Goal: Book appointment/travel/reservation

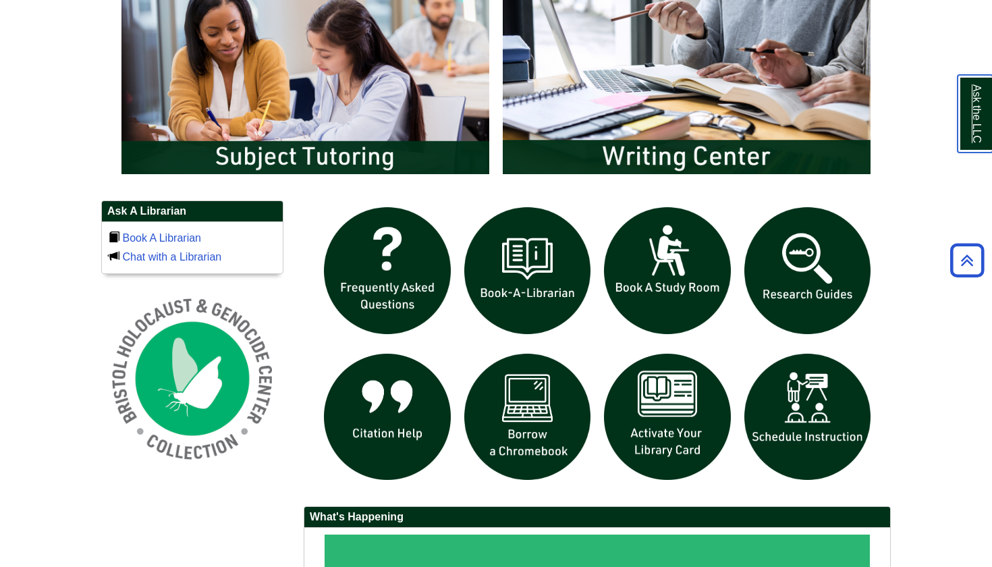
scroll to position [765, 0]
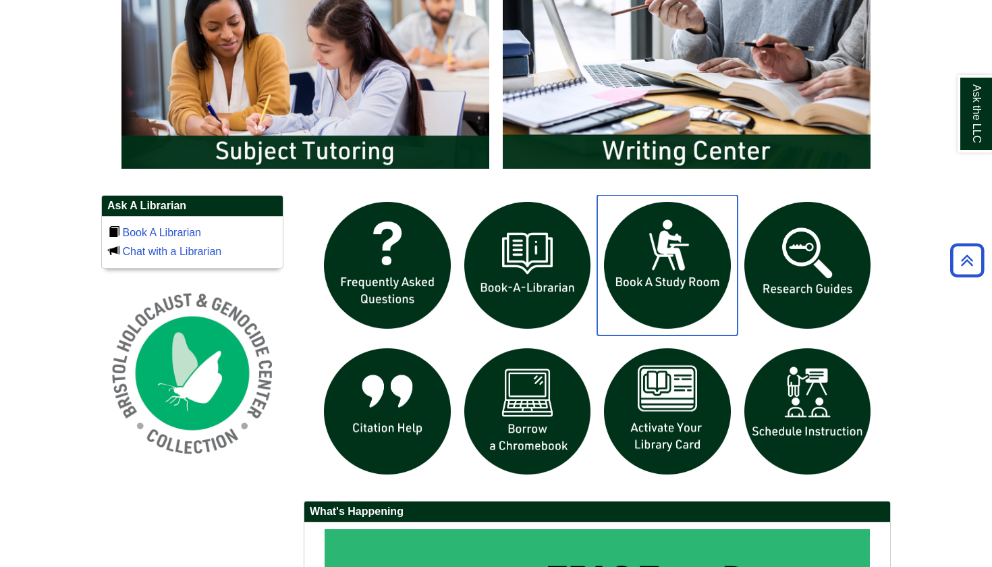
click at [680, 276] on img "slideshow" at bounding box center [667, 265] width 140 height 140
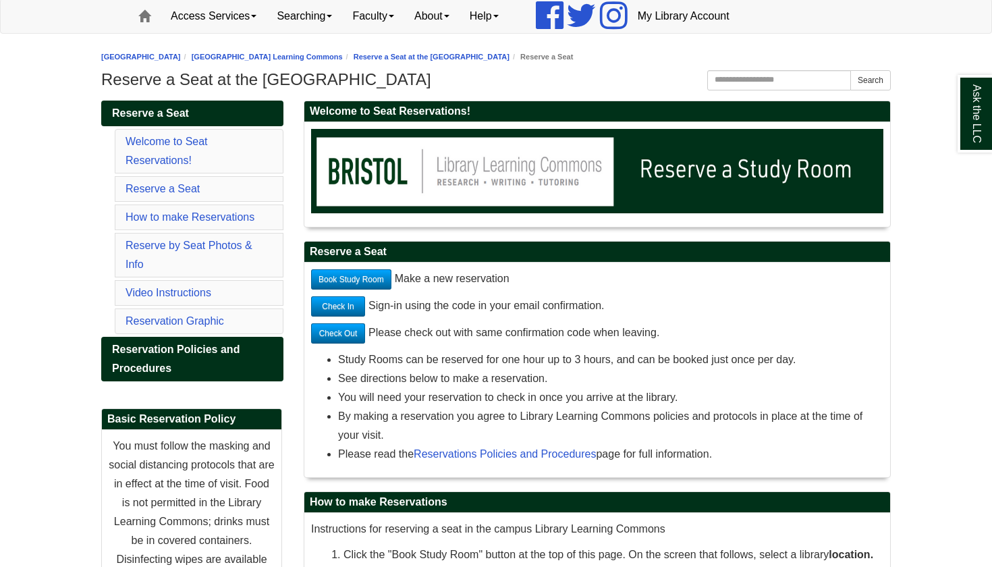
scroll to position [111, 0]
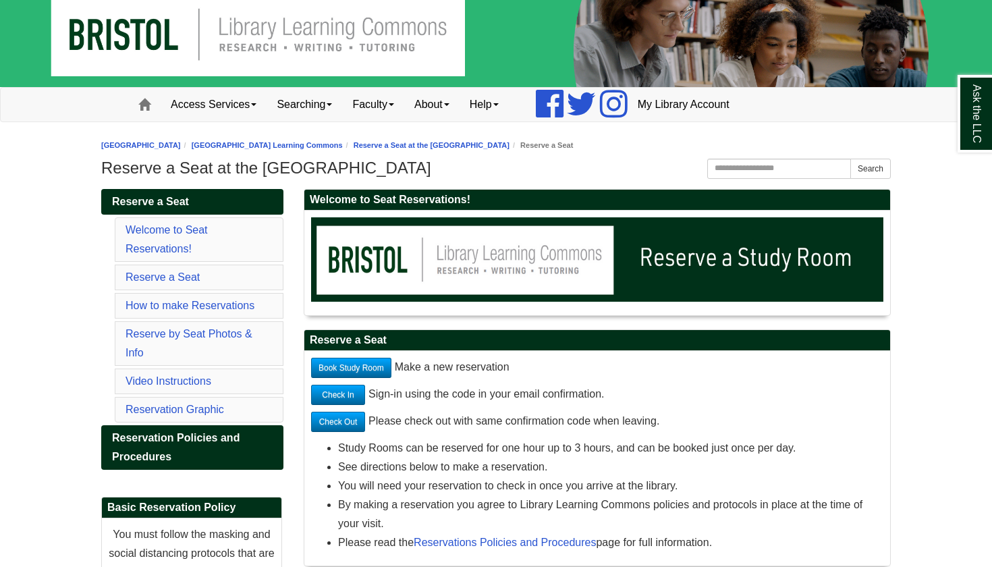
scroll to position [86, 0]
